Goal: Task Accomplishment & Management: Use online tool/utility

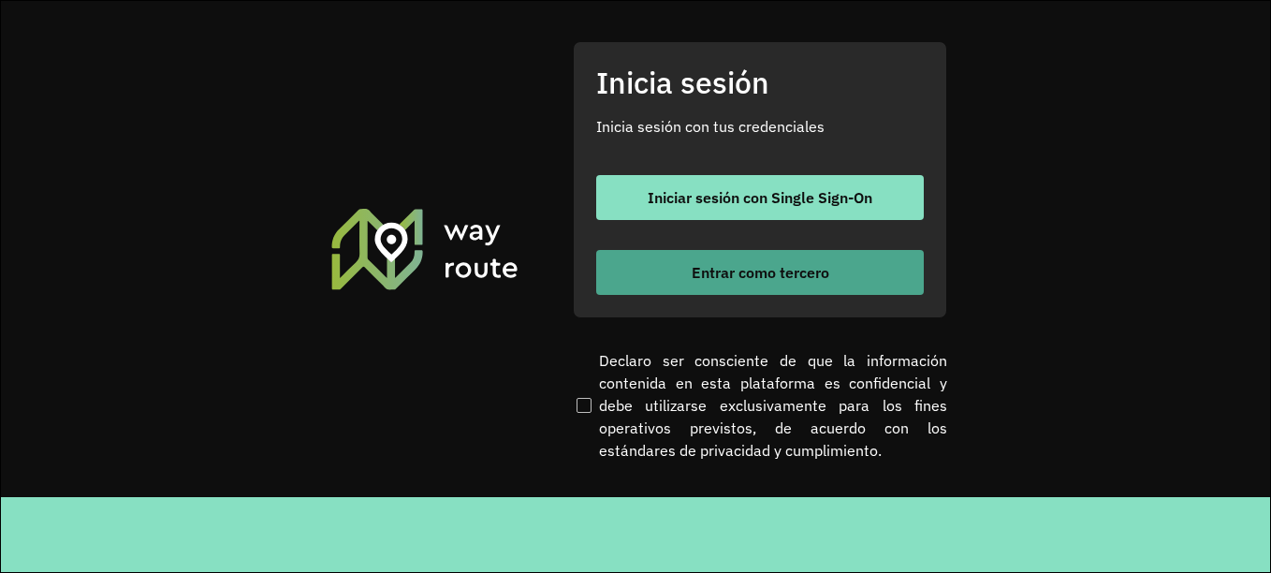
click at [719, 265] on font "Entrar como tercero" at bounding box center [760, 272] width 138 height 19
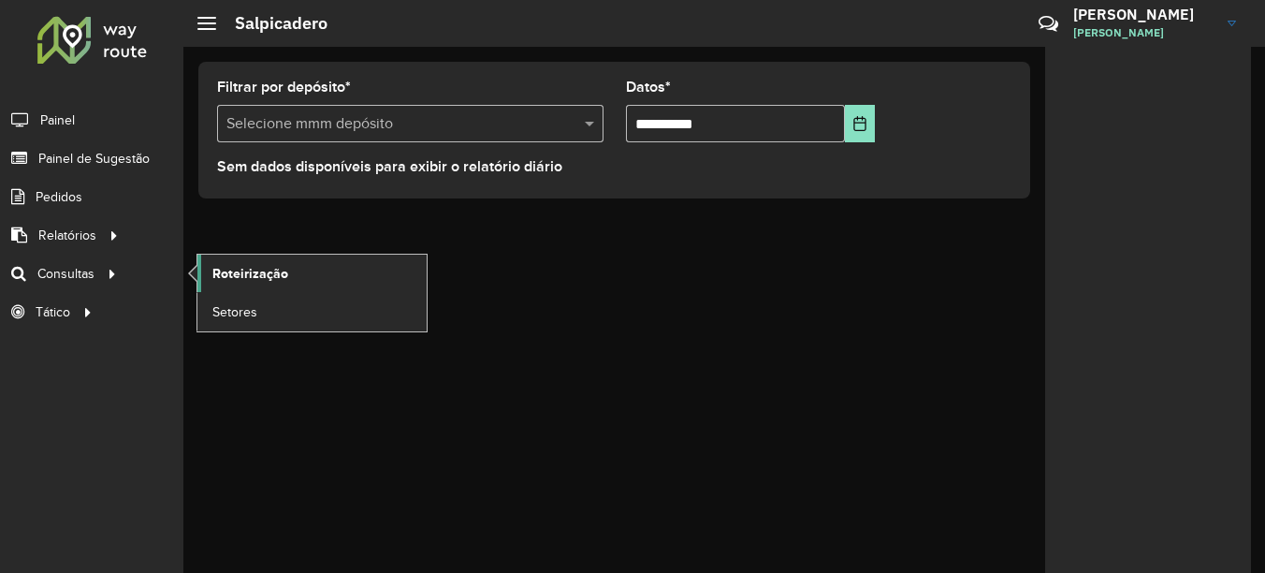
click at [216, 265] on span "Roteirização" at bounding box center [250, 274] width 76 height 20
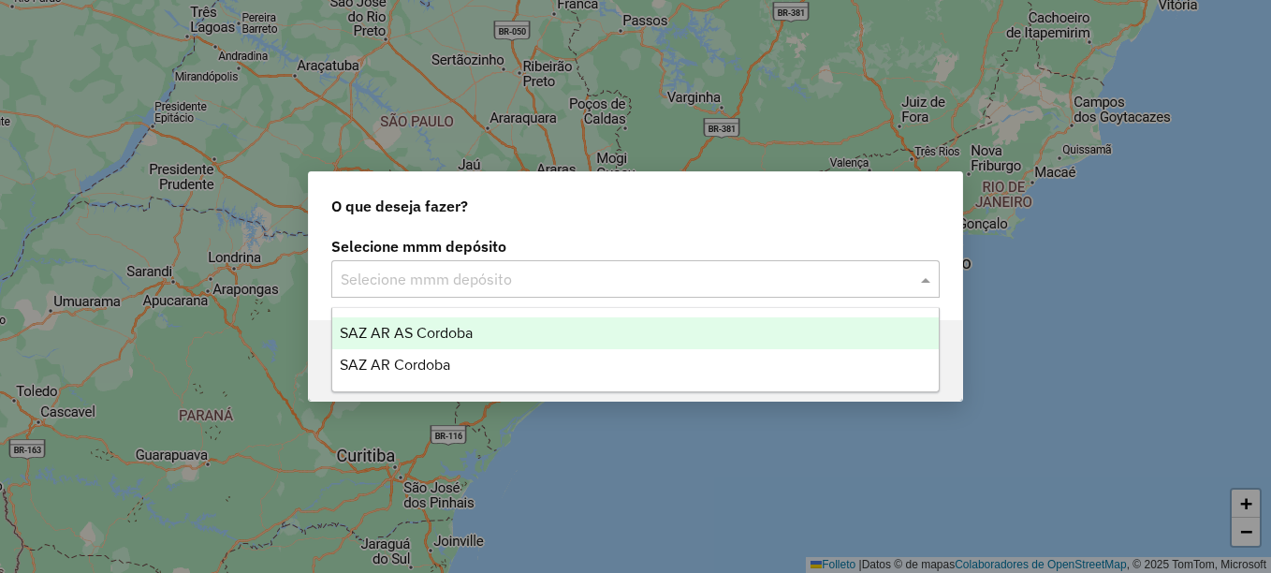
click at [460, 288] on input "text" at bounding box center [617, 280] width 552 height 22
click at [502, 280] on input "text" at bounding box center [617, 280] width 552 height 22
click at [448, 329] on span "SAZ AR AS Córdoba" at bounding box center [406, 333] width 133 height 16
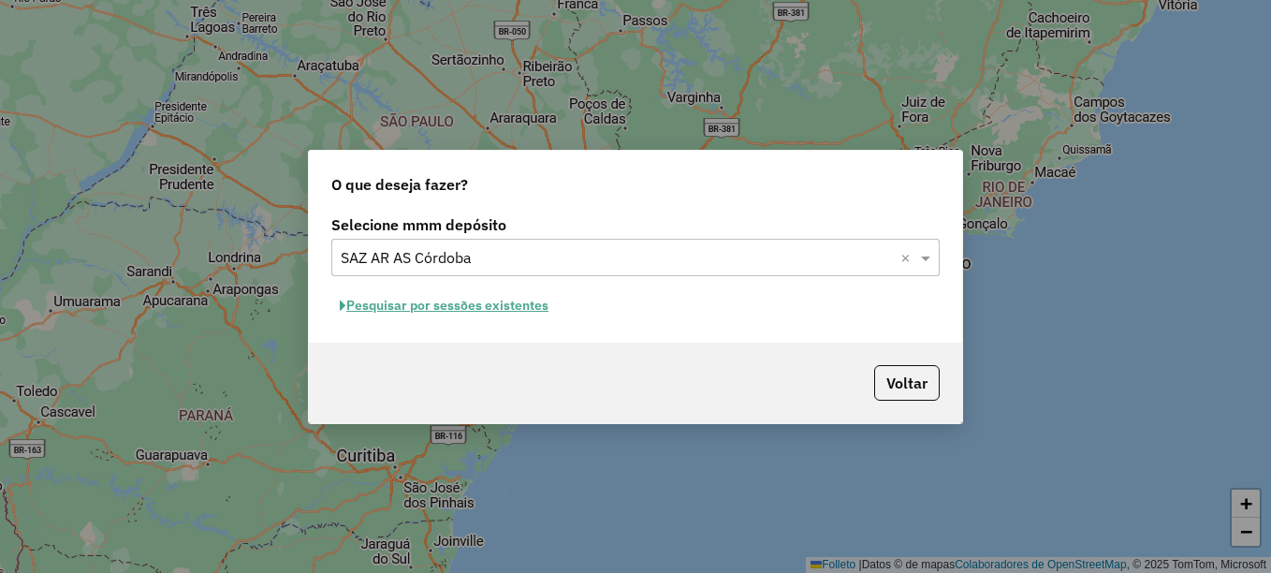
click at [465, 306] on font "Pesquisar por sessões existentes" at bounding box center [447, 305] width 202 height 17
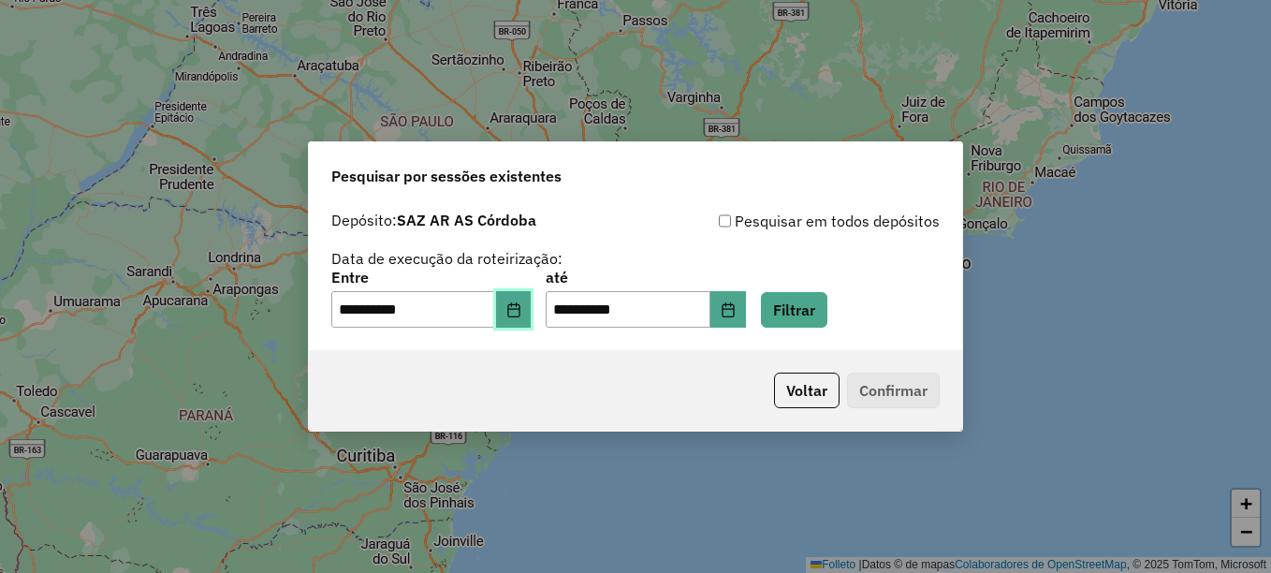
click at [531, 312] on button "Elija la fecha" at bounding box center [514, 309] width 36 height 37
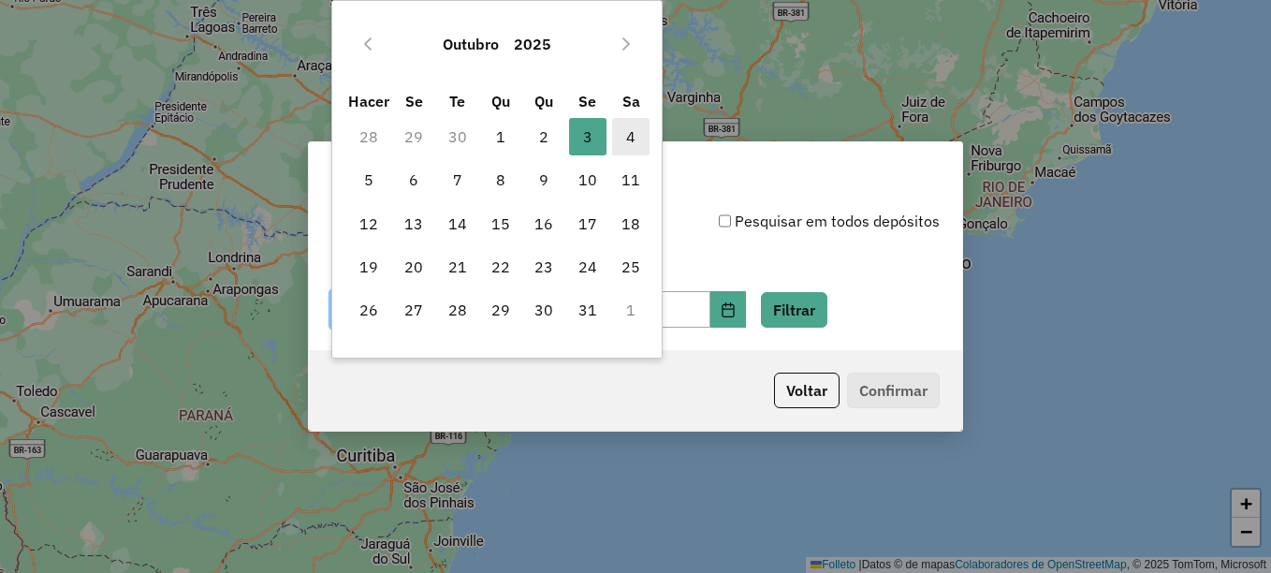
click at [619, 133] on span "4" at bounding box center [630, 136] width 37 height 37
type input "**********"
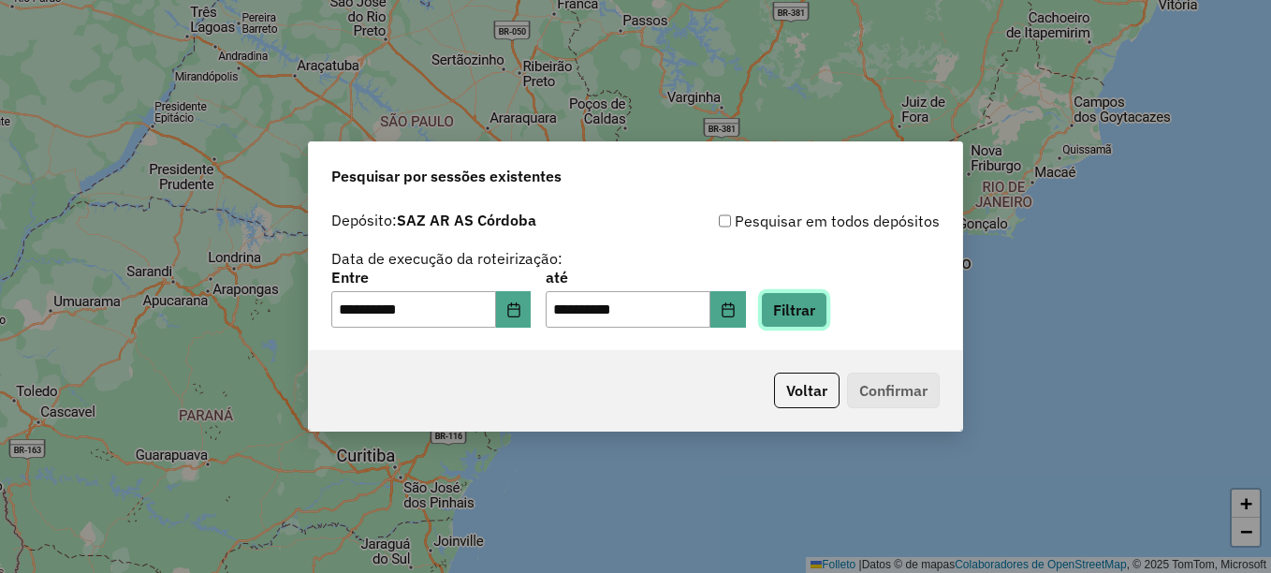
click at [811, 309] on button "Filtrar" at bounding box center [794, 310] width 66 height 36
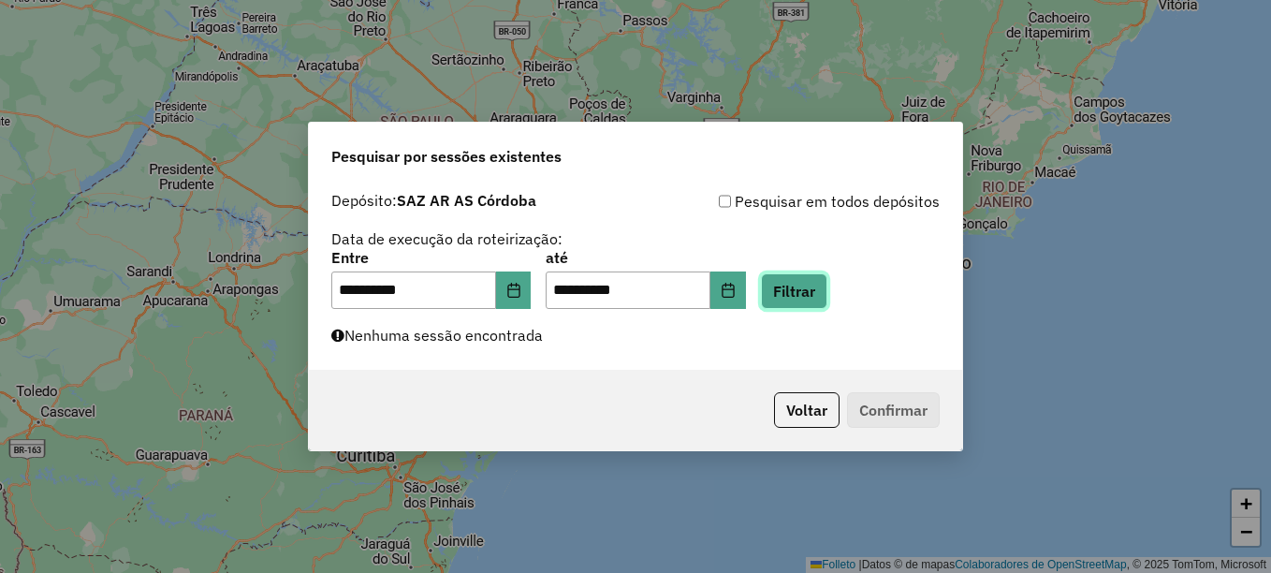
click at [827, 290] on button "Filtrar" at bounding box center [794, 291] width 66 height 36
click at [810, 293] on button "Filtrar" at bounding box center [794, 291] width 66 height 36
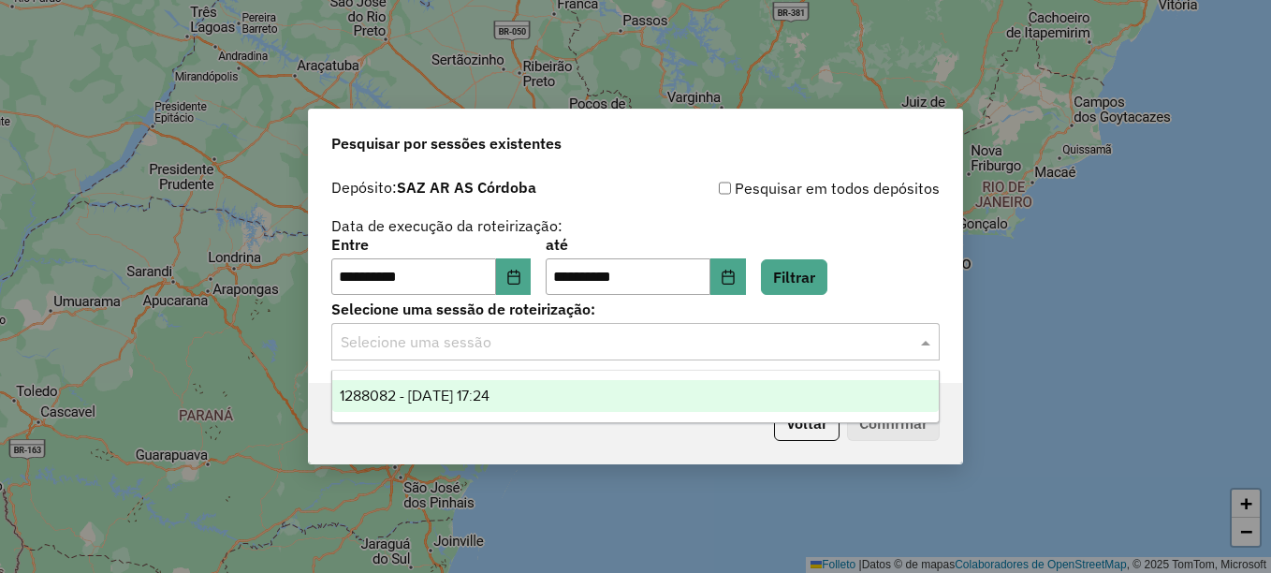
click at [512, 350] on input "text" at bounding box center [617, 342] width 552 height 22
click at [489, 396] on span "1288082 - 04/10/2025 17:24" at bounding box center [415, 395] width 150 height 16
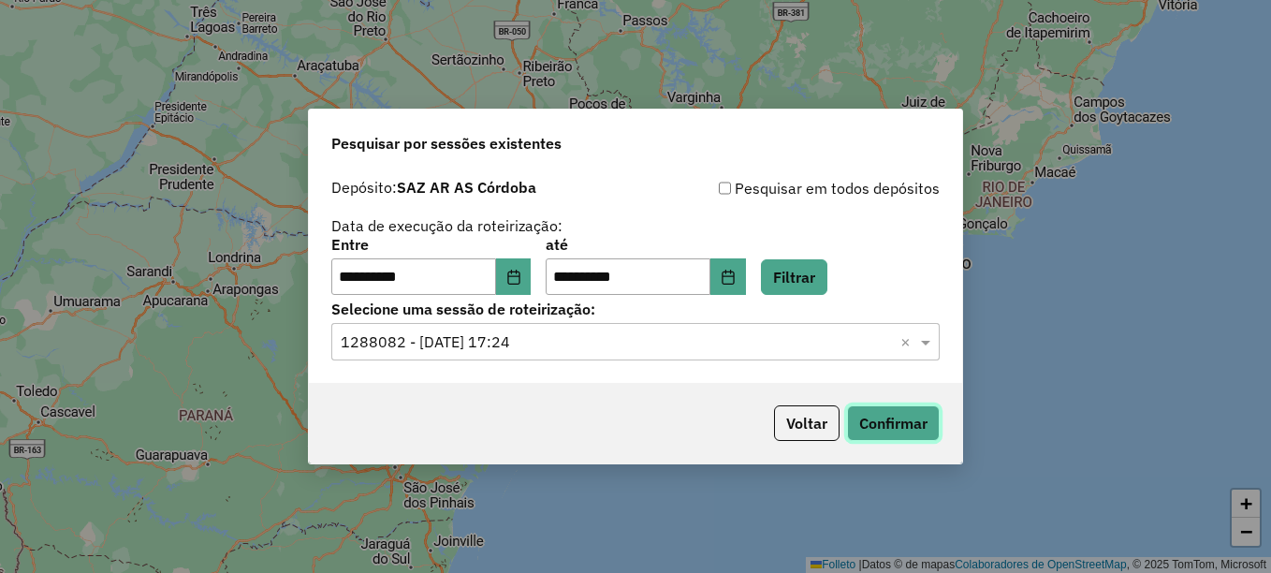
click at [916, 417] on button "Confirmar" at bounding box center [893, 423] width 93 height 36
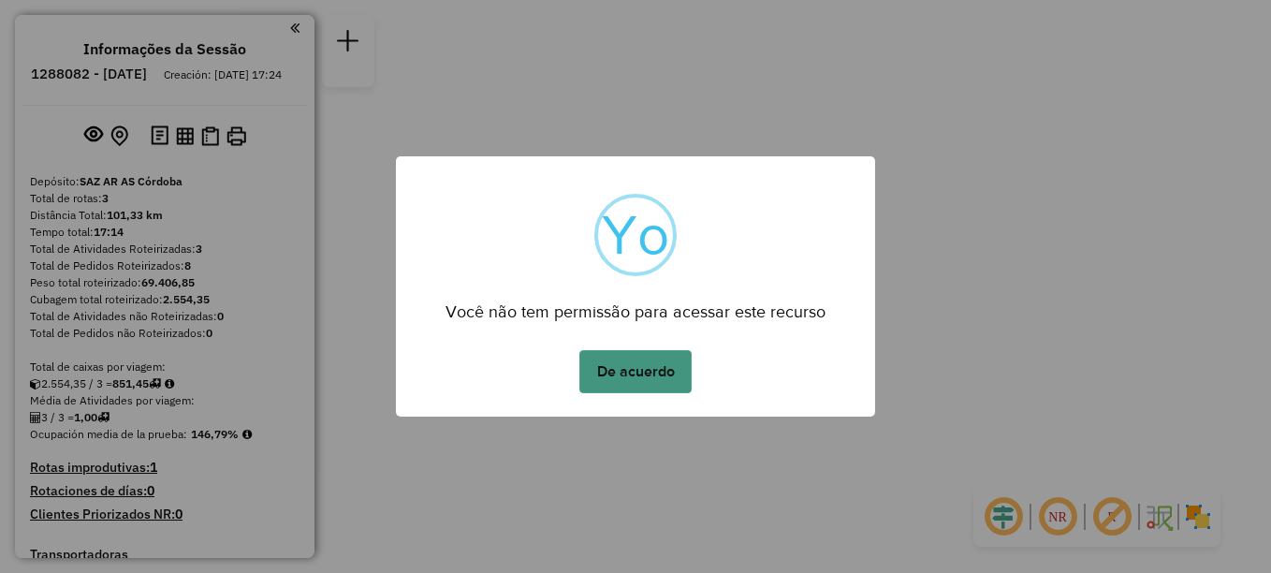
click at [630, 359] on button "De acuerdo" at bounding box center [635, 371] width 112 height 43
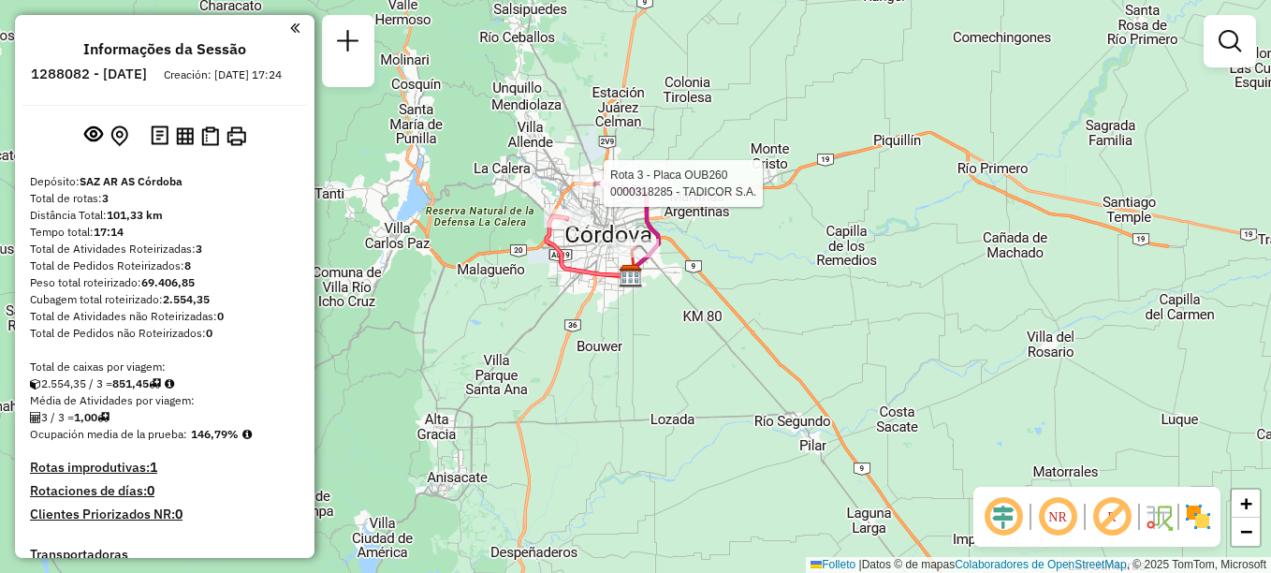
select select "**********"
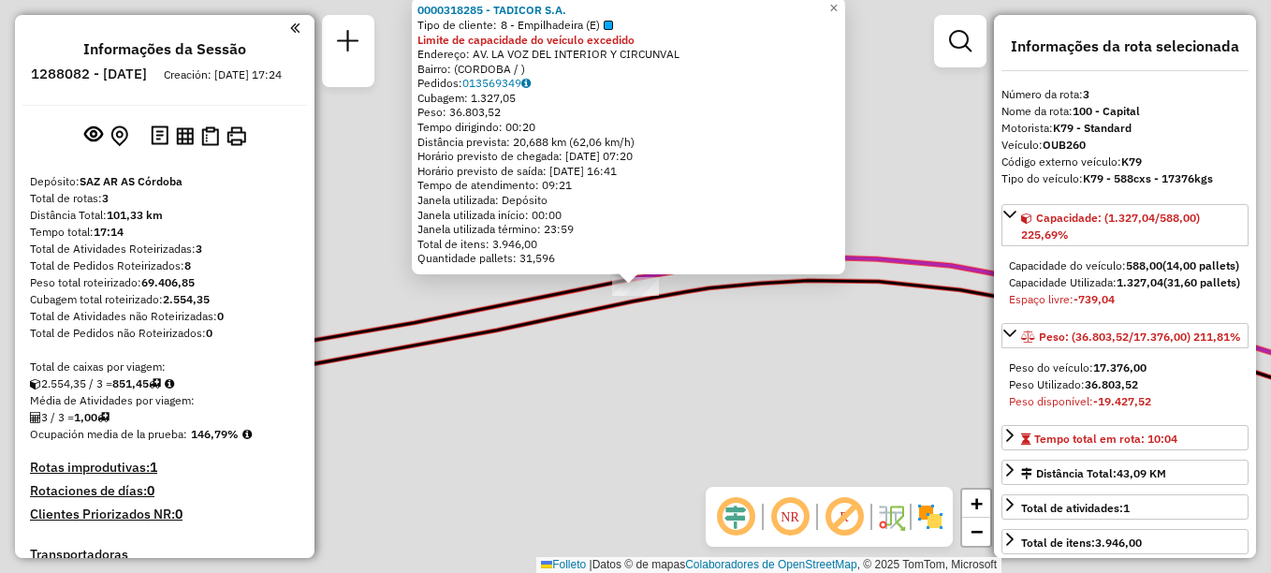
scroll to position [419, 0]
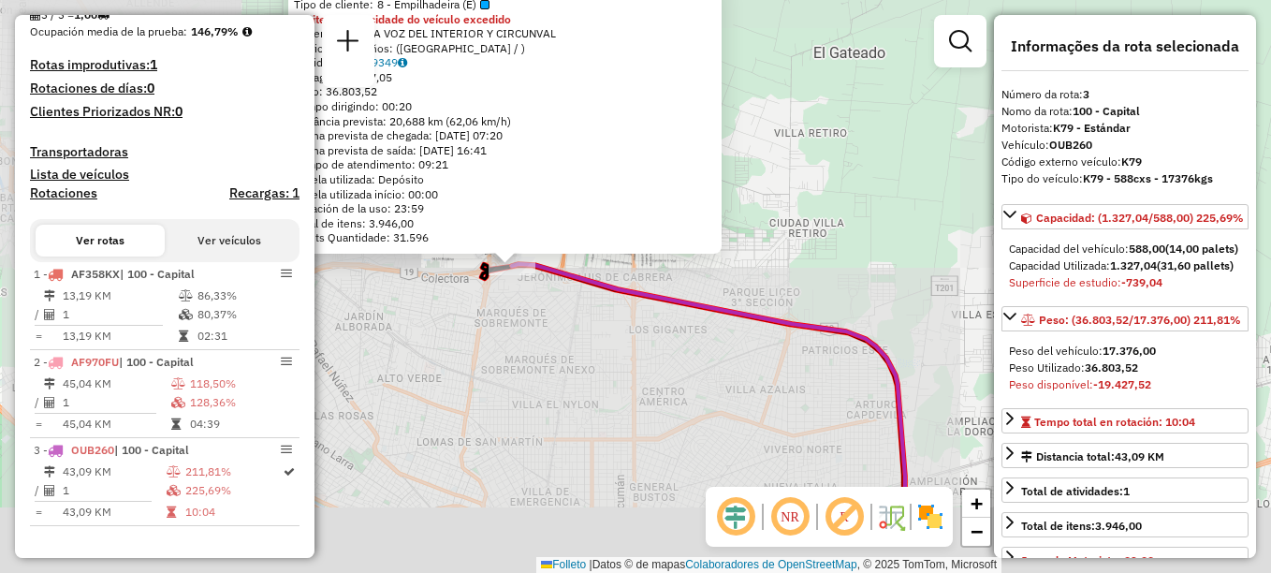
drag, startPoint x: 532, startPoint y: 429, endPoint x: 494, endPoint y: 277, distance: 156.4
click at [515, 275] on div "0000318285 - TADICOR S.A. Tipo de cliente: 8 - Empilhadeira (E) Limite de capac…" at bounding box center [635, 286] width 1271 height 573
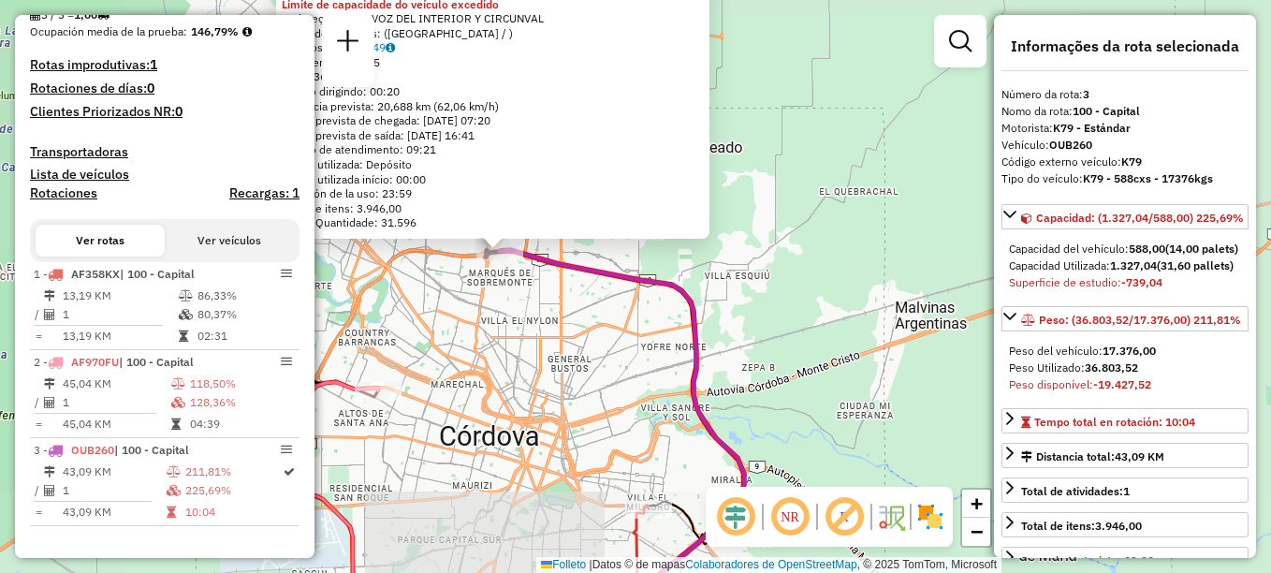
drag, startPoint x: 499, startPoint y: 345, endPoint x: 572, endPoint y: 259, distance: 112.9
click at [571, 260] on div "0000318285 - TADICOR S.A. Tipo de cliente: 8 - Empilhadeira (E) Limite de capac…" at bounding box center [635, 286] width 1271 height 573
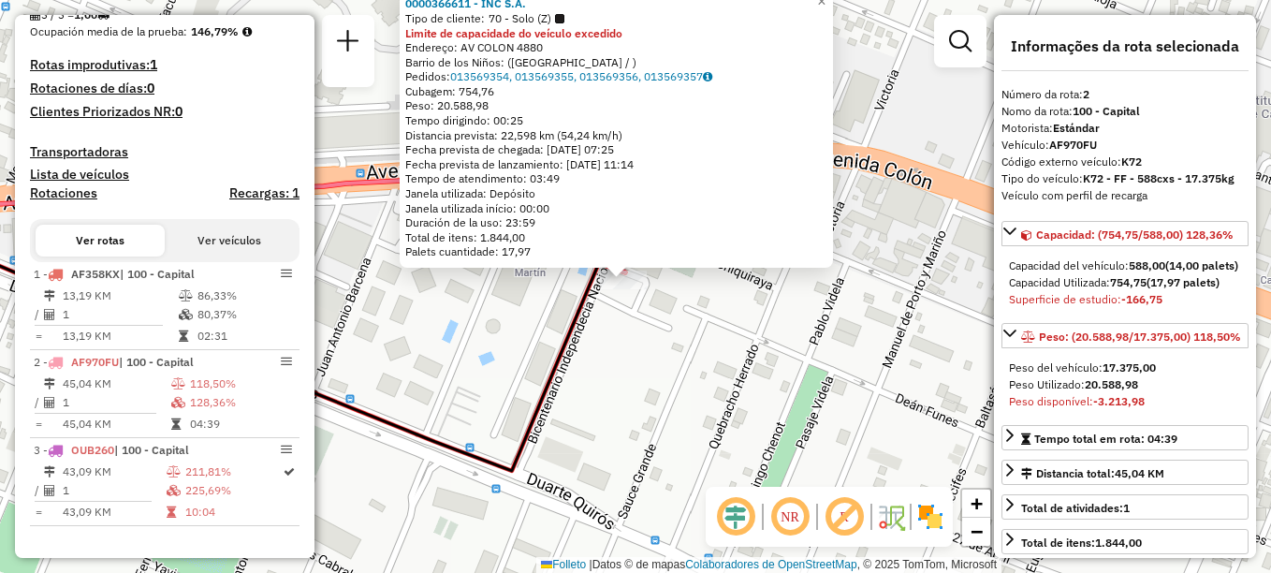
drag, startPoint x: 792, startPoint y: 295, endPoint x: 743, endPoint y: 254, distance: 64.4
click at [776, 282] on div "Rota 2 - Plaça AF970FU 0000366611 - INC S.A. 0000366611 - INC S.A. Tipo de clie…" at bounding box center [635, 286] width 1271 height 573
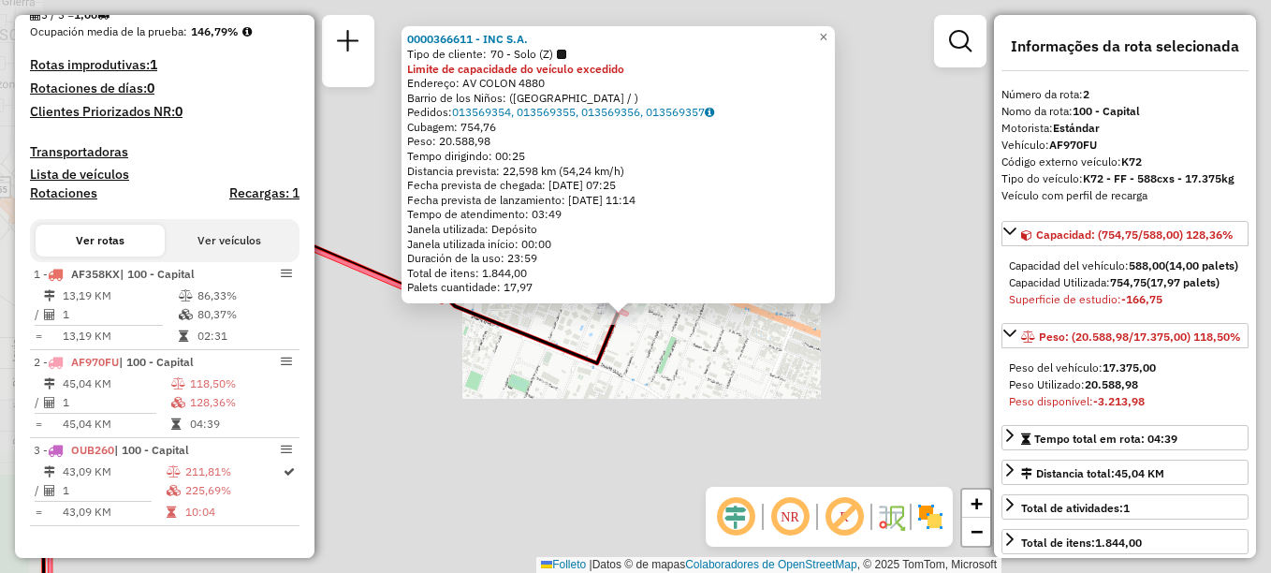
drag, startPoint x: 629, startPoint y: 364, endPoint x: 566, endPoint y: 287, distance: 99.1
click at [574, 296] on div "0000366611 - INC S.A. Tipo de cliente: 70 - Solo (Z) Limite de capacidade do ve…" at bounding box center [635, 286] width 1271 height 573
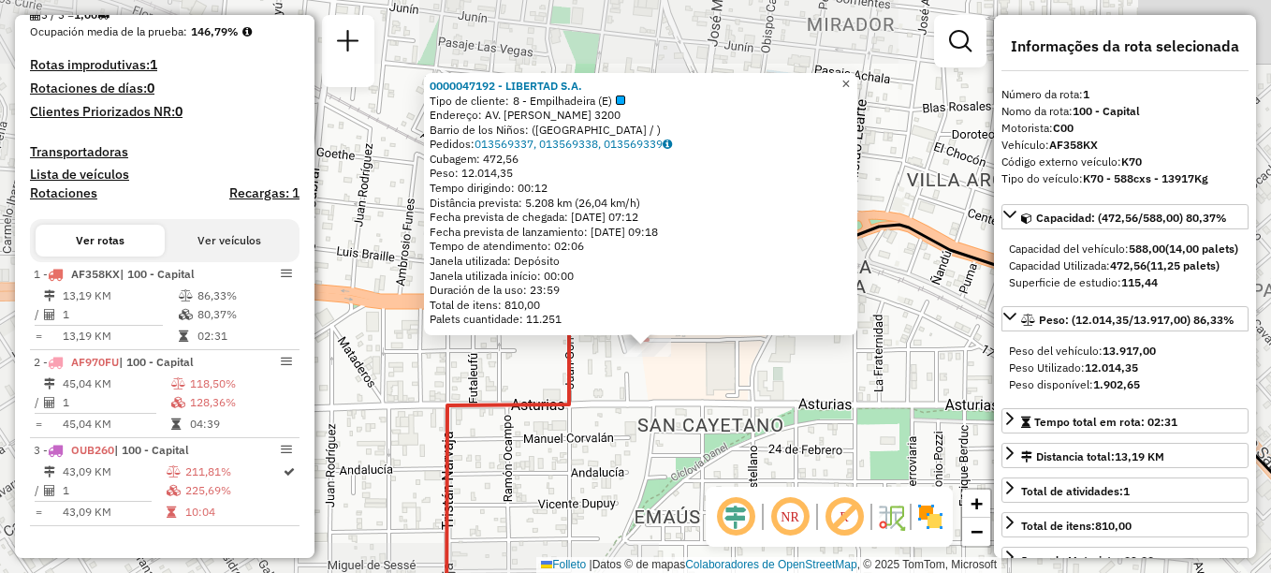
click at [850, 78] on span "×" at bounding box center [845, 84] width 8 height 16
